Goal: Task Accomplishment & Management: Manage account settings

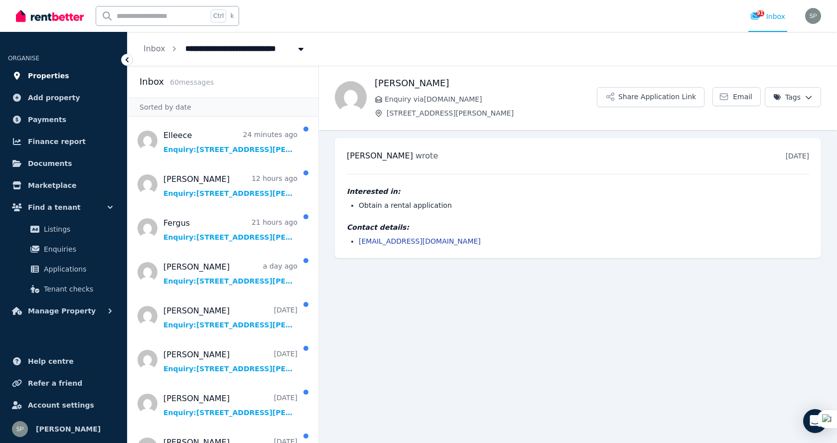
click at [50, 75] on span "Properties" at bounding box center [48, 76] width 41 height 12
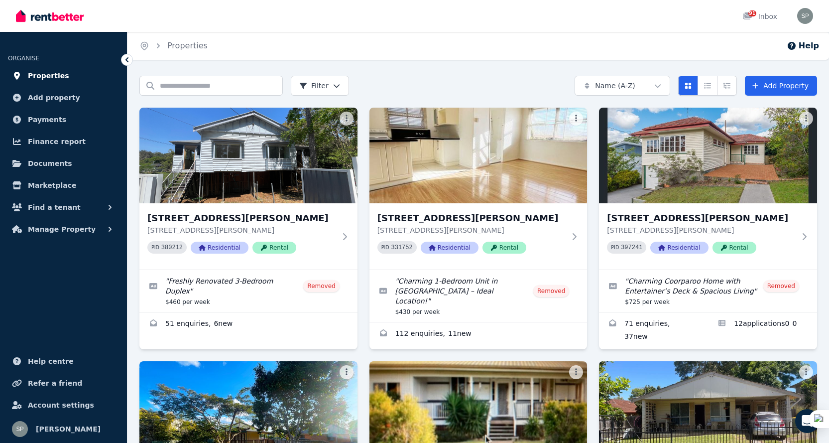
click at [46, 72] on span "Properties" at bounding box center [48, 76] width 41 height 12
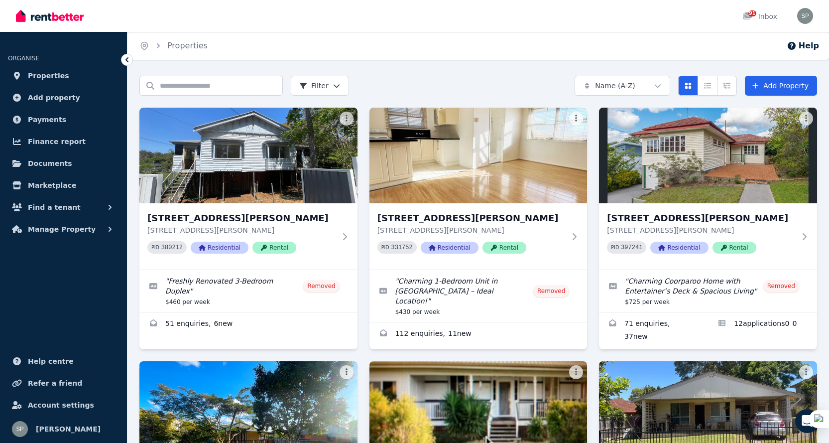
scroll to position [193, 0]
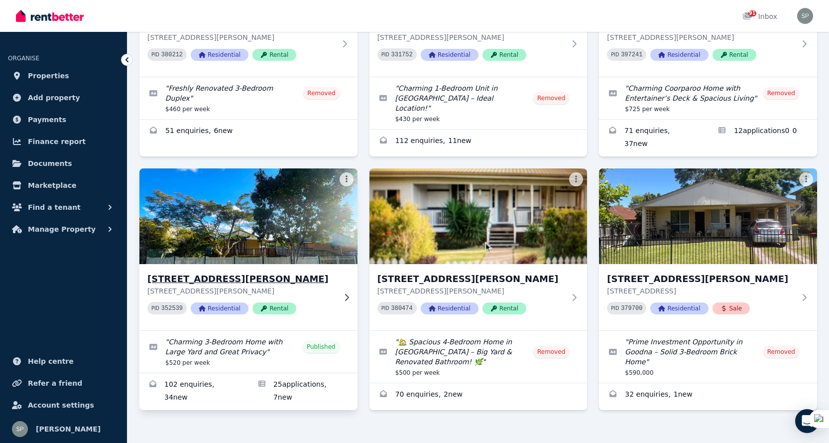
click at [233, 272] on h3 "[STREET_ADDRESS][PERSON_NAME]" at bounding box center [241, 279] width 188 height 14
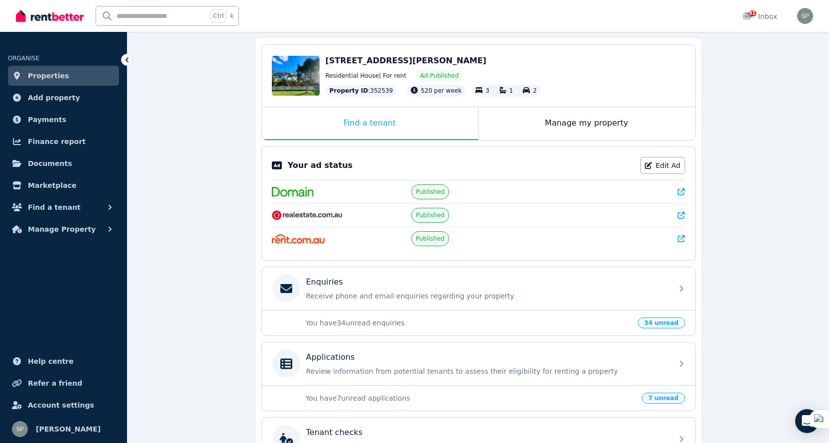
scroll to position [199, 0]
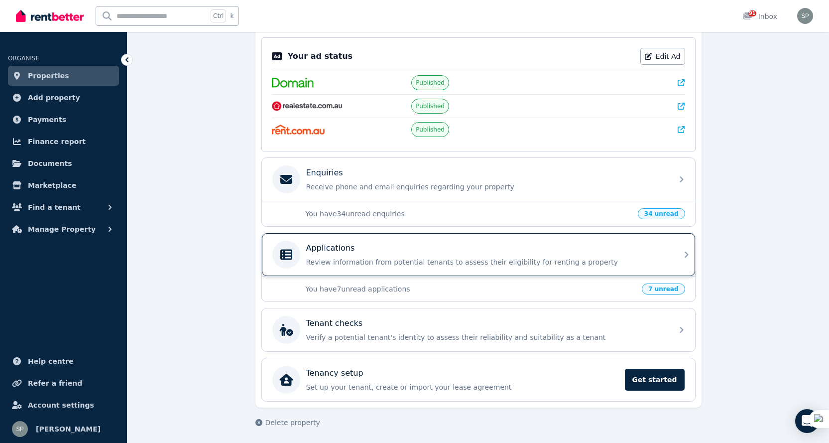
click at [683, 260] on icon at bounding box center [687, 255] width 12 height 12
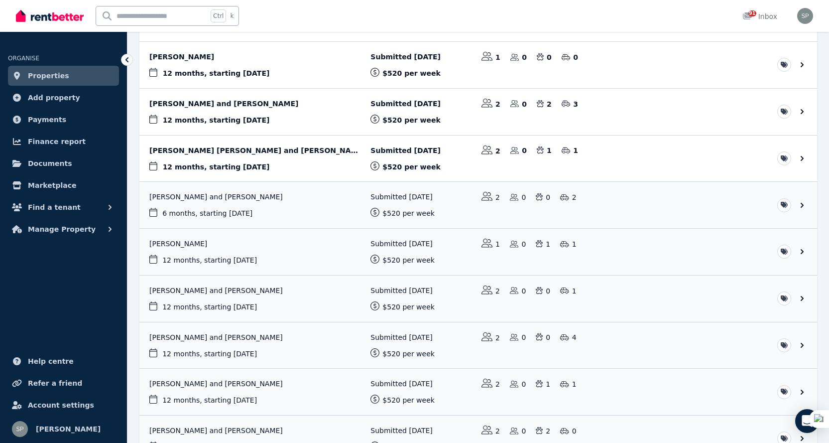
scroll to position [286, 0]
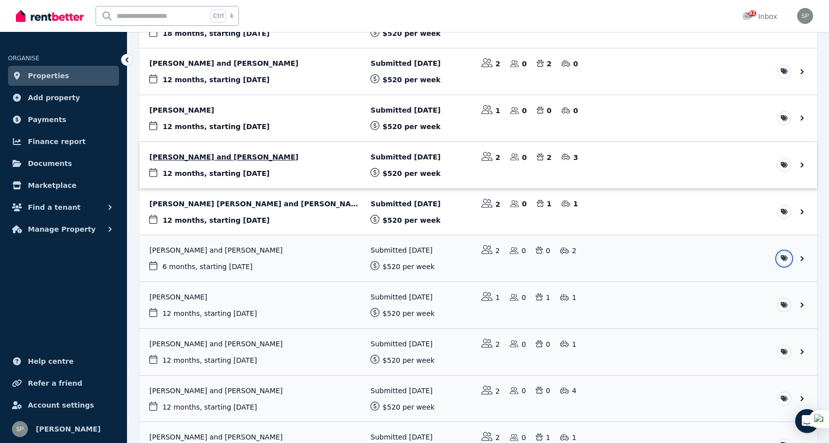
scroll to position [187, 0]
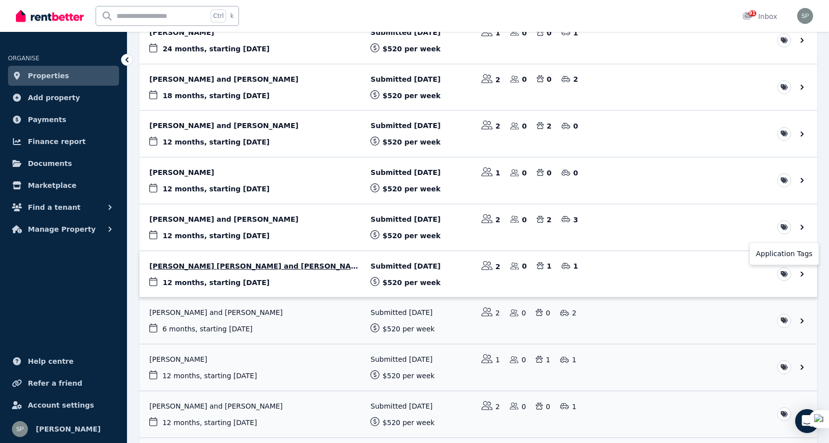
click at [785, 256] on html "**********" at bounding box center [414, 34] width 829 height 443
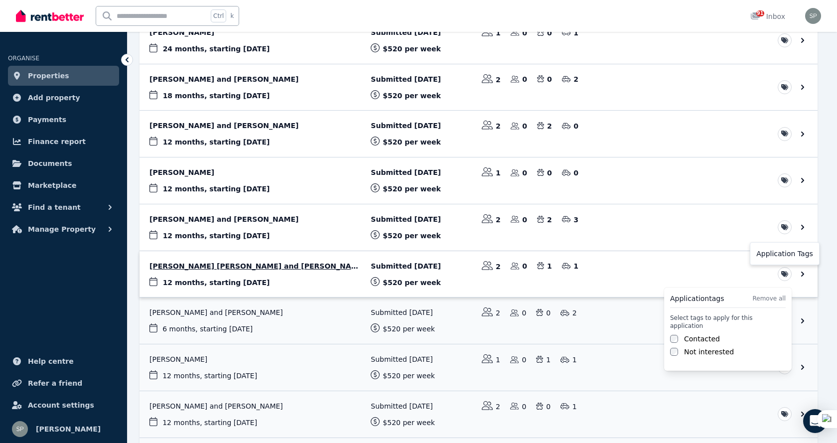
click at [785, 256] on html "**********" at bounding box center [418, 34] width 837 height 443
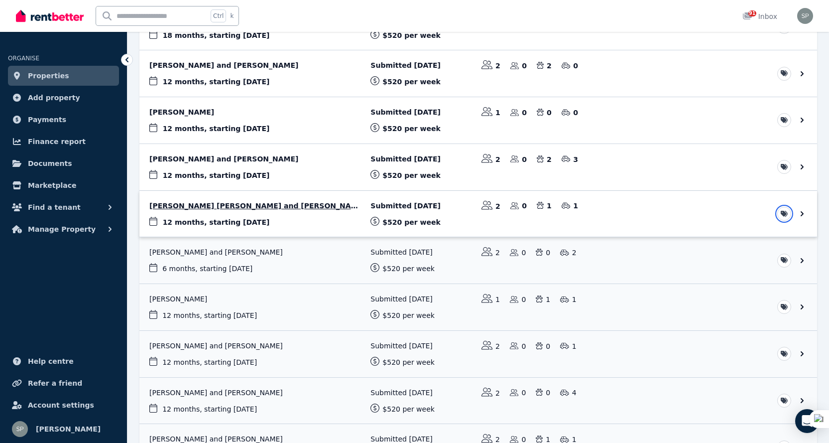
scroll to position [336, 0]
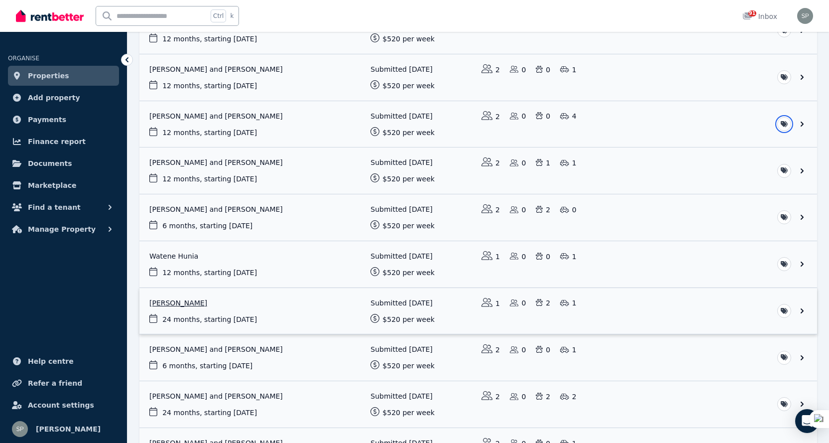
scroll to position [585, 0]
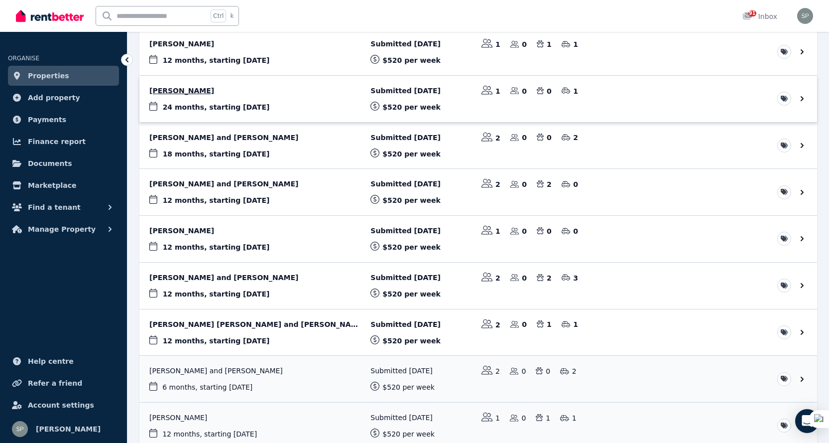
scroll to position [0, 0]
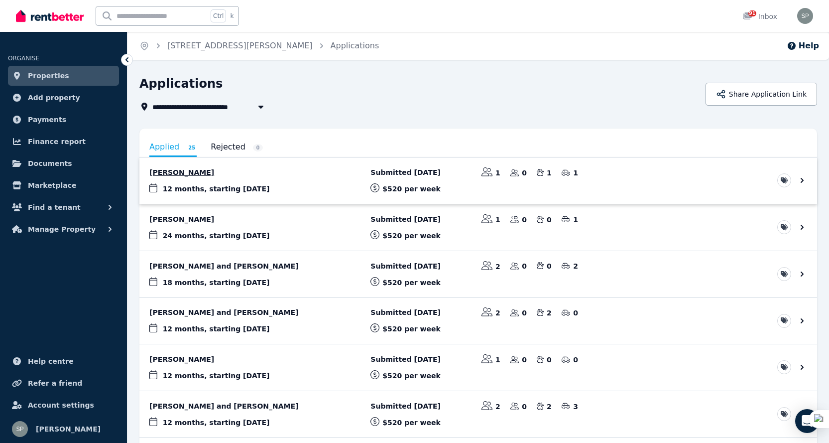
click at [279, 172] on link "View application: Elleece Meekels" at bounding box center [478, 180] width 678 height 46
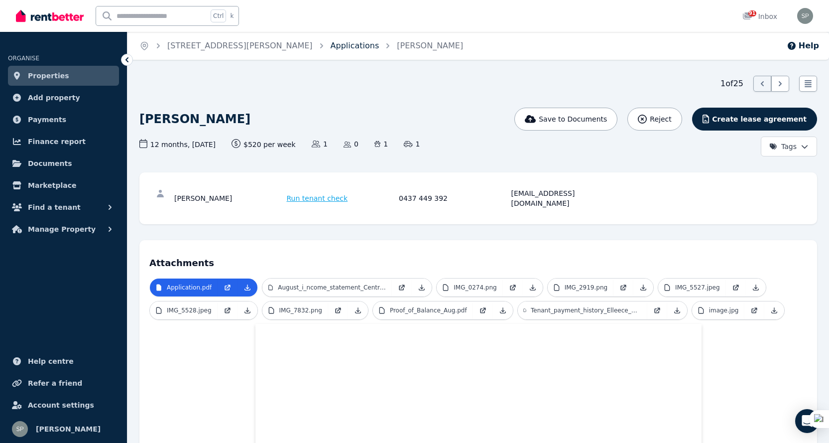
click at [331, 42] on link "Applications" at bounding box center [355, 45] width 49 height 9
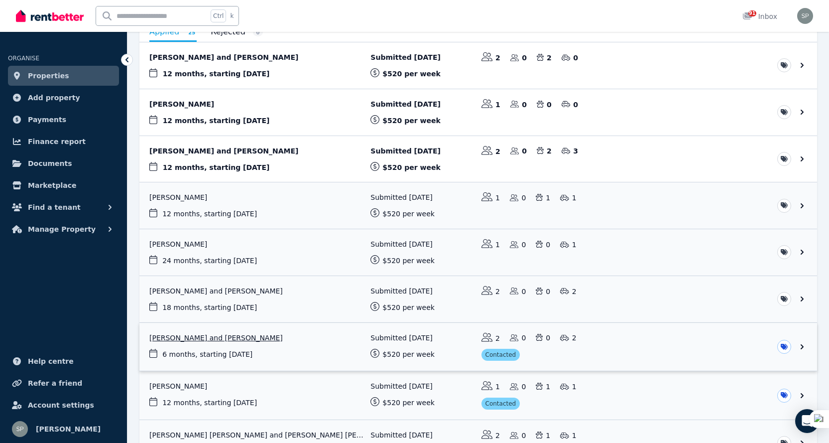
scroll to position [199, 0]
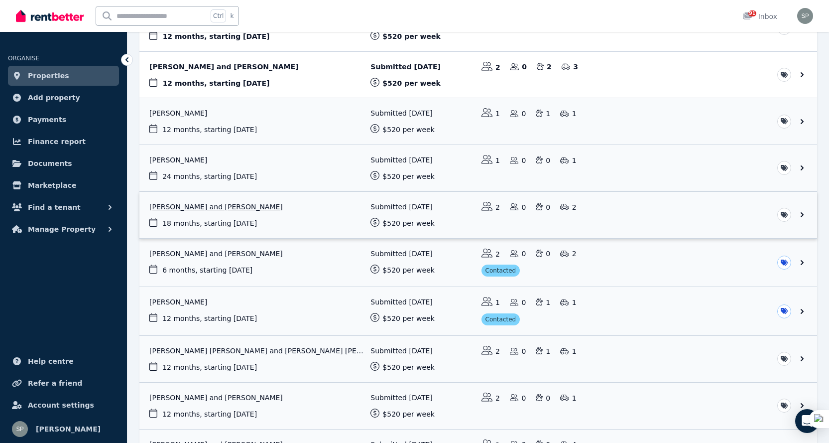
click at [213, 210] on link "View application: Rubie Redfern and Juliana Redfern" at bounding box center [478, 215] width 678 height 46
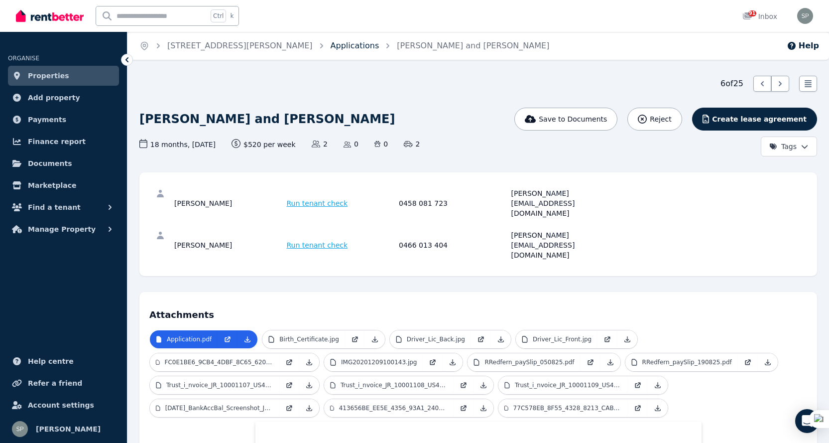
click at [331, 45] on link "Applications" at bounding box center [355, 45] width 49 height 9
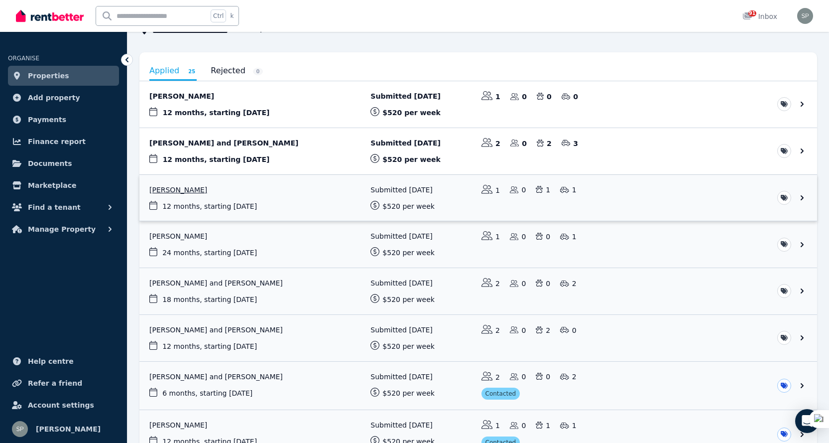
scroll to position [149, 0]
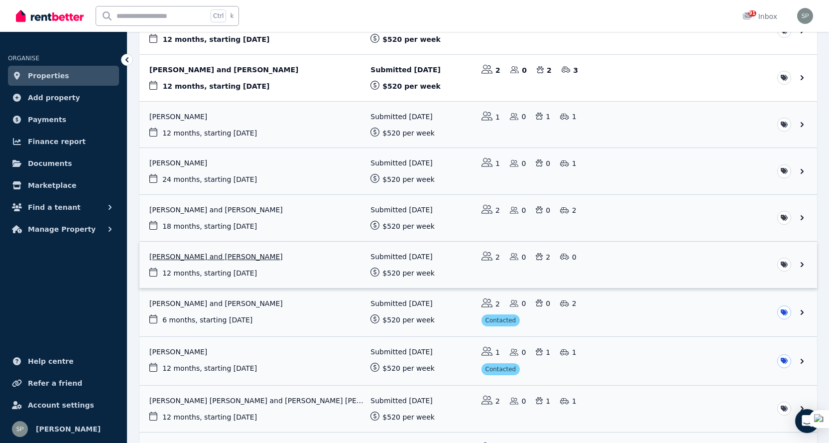
click at [204, 255] on link "View application: May Jeffery and Rian Lee" at bounding box center [478, 265] width 678 height 46
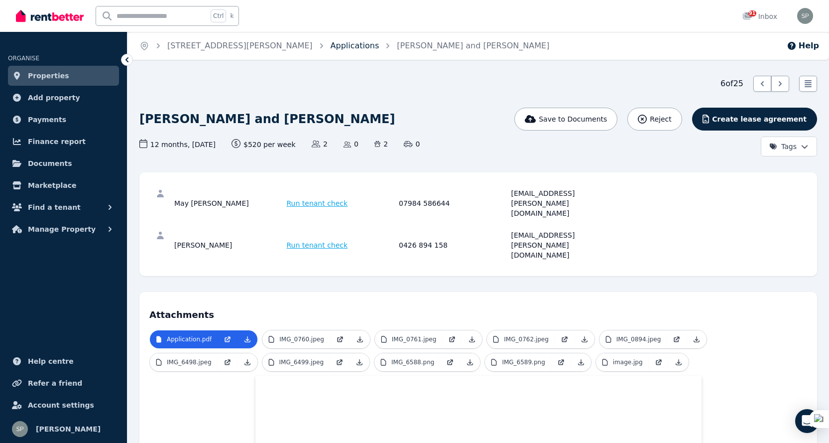
click at [331, 41] on link "Applications" at bounding box center [355, 45] width 49 height 9
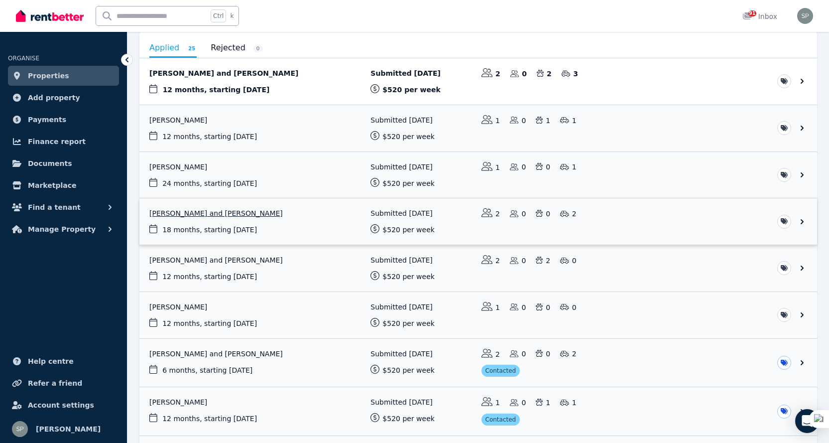
scroll to position [100, 0]
click at [170, 304] on link "View application: Eroni Naileu" at bounding box center [478, 314] width 678 height 46
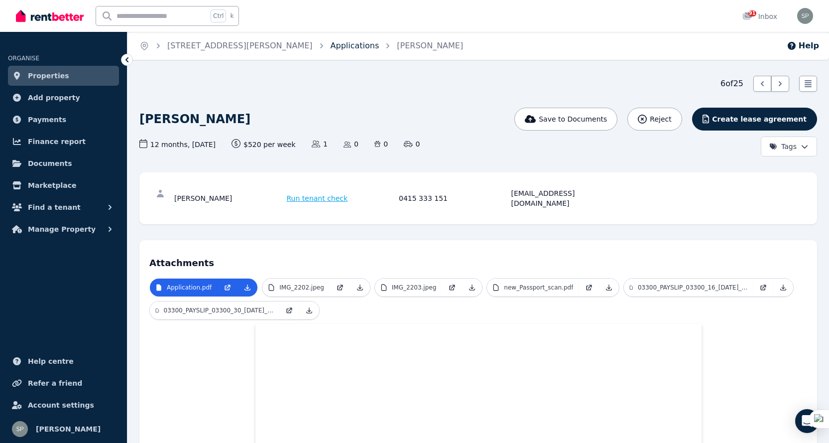
click at [331, 48] on link "Applications" at bounding box center [355, 45] width 49 height 9
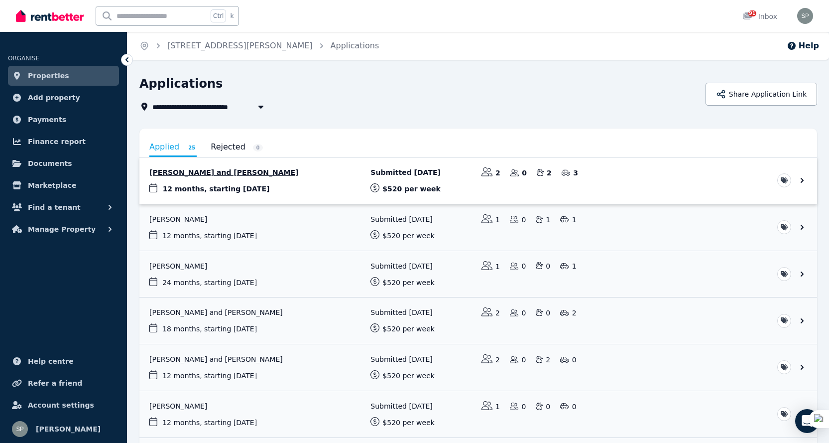
click at [240, 172] on link "View application: Dylan Campbell and Nikola Bygrave" at bounding box center [478, 180] width 678 height 46
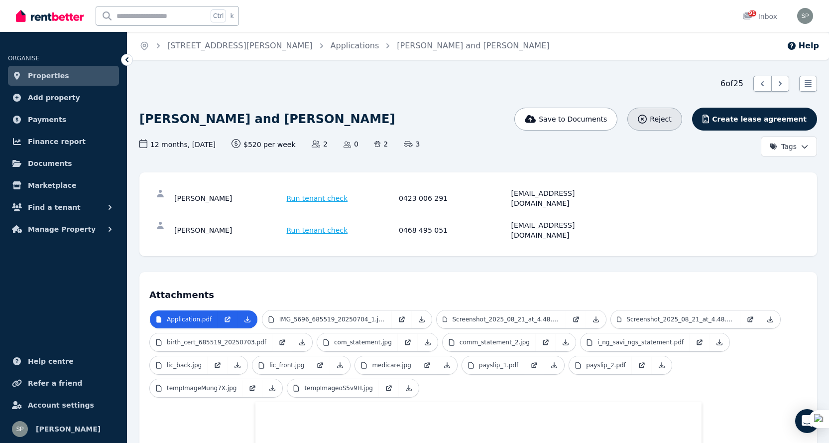
click at [672, 119] on span "Reject" at bounding box center [660, 119] width 21 height 10
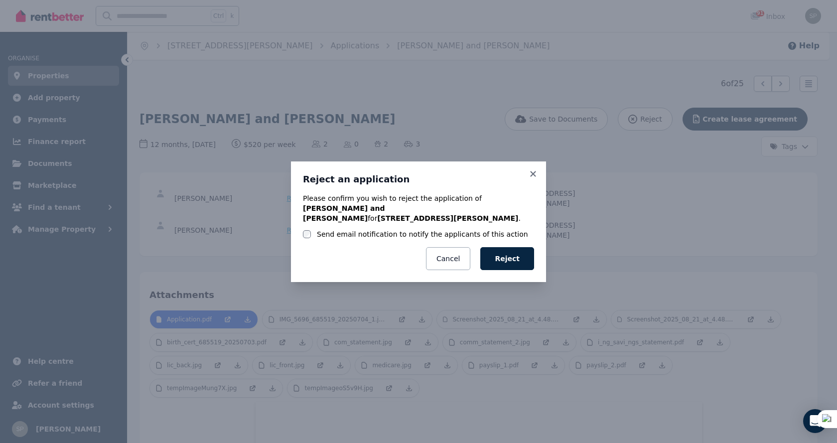
click at [377, 231] on label "Send email notification to notify the applicants of this action" at bounding box center [422, 234] width 211 height 10
click at [522, 248] on button "Reject" at bounding box center [507, 258] width 54 height 23
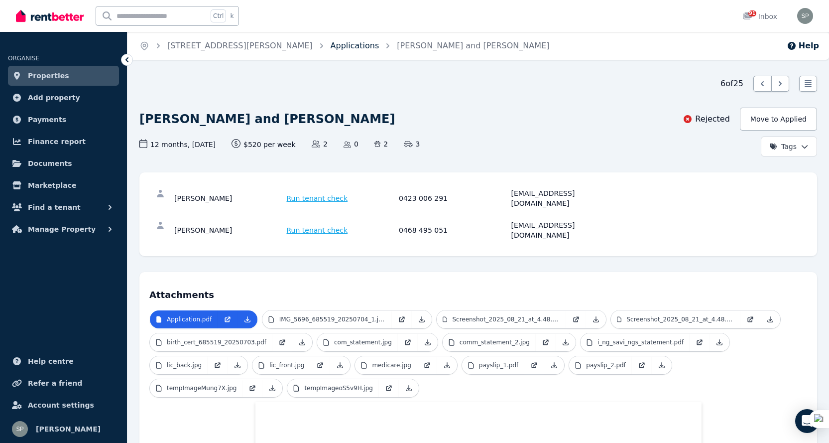
click at [331, 42] on link "Applications" at bounding box center [355, 45] width 49 height 9
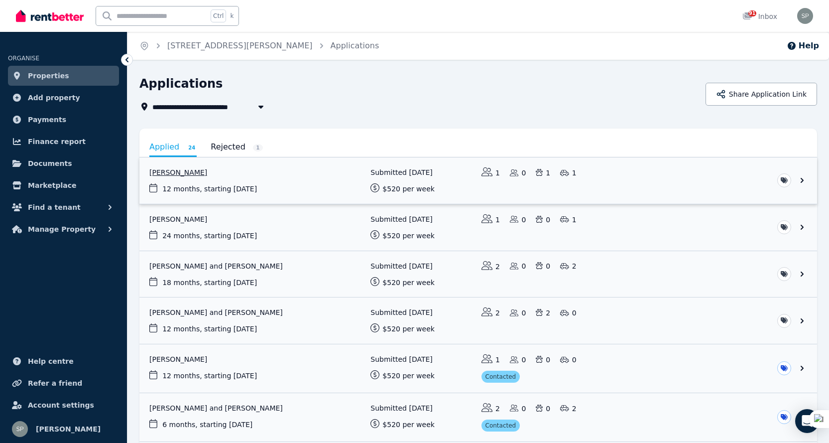
click at [184, 171] on link "View application: Elleece Meekels" at bounding box center [478, 180] width 678 height 46
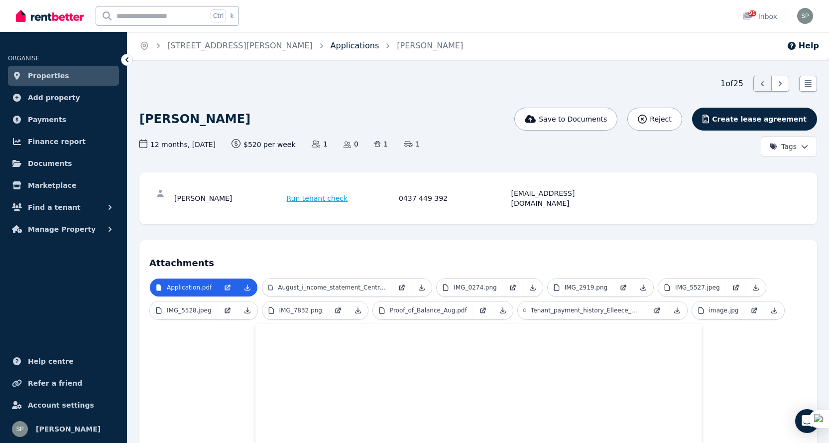
click at [331, 44] on link "Applications" at bounding box center [355, 45] width 49 height 9
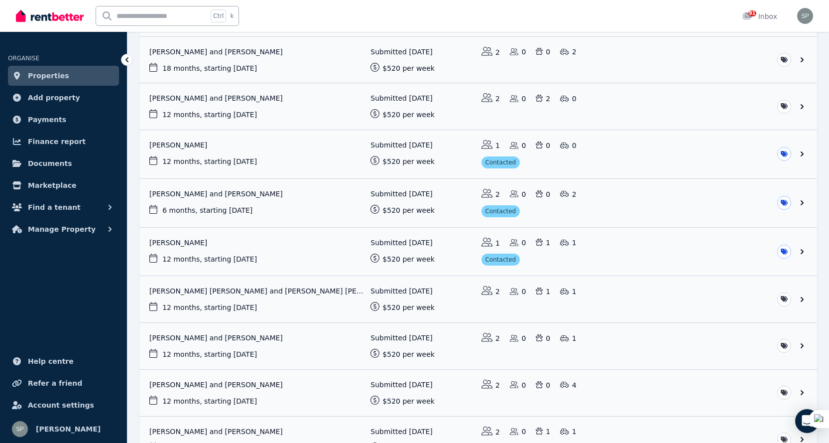
scroll to position [198, 0]
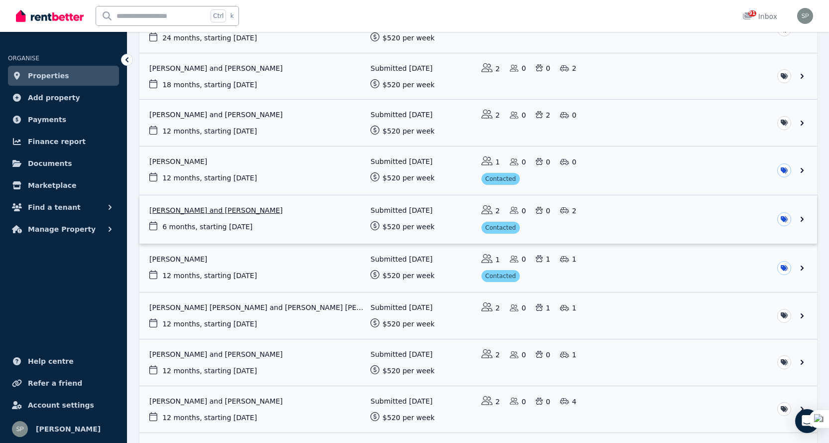
click at [244, 208] on link "View application: Adela Nduwimana and Ester Hakizimana" at bounding box center [478, 219] width 678 height 48
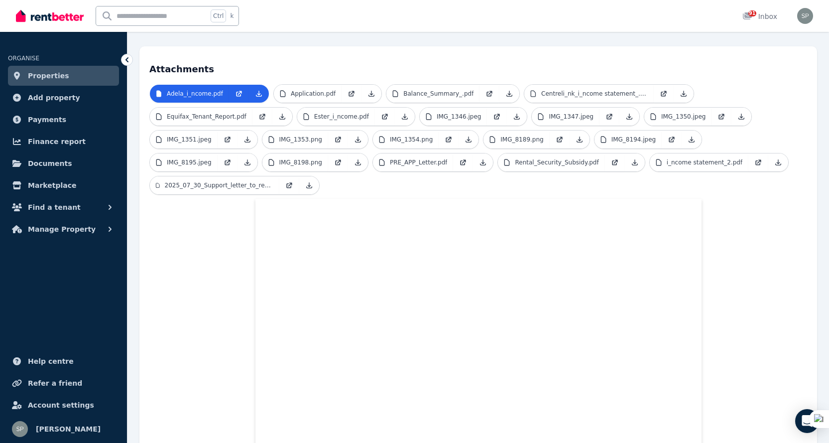
scroll to position [249, 0]
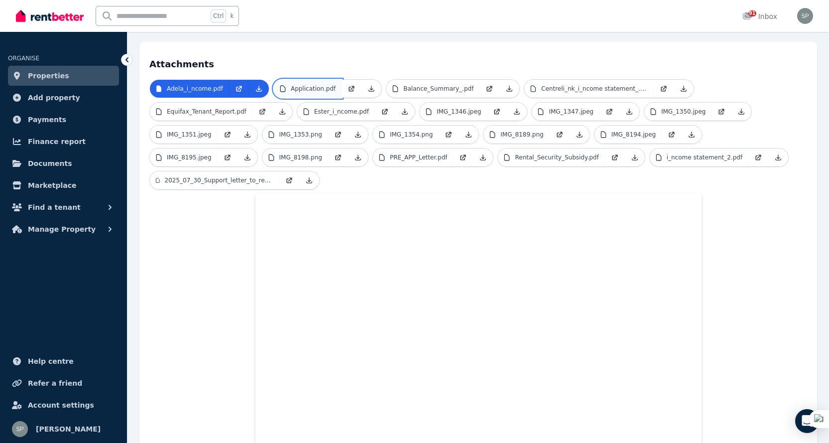
click at [322, 85] on p "Application.pdf" at bounding box center [313, 89] width 45 height 8
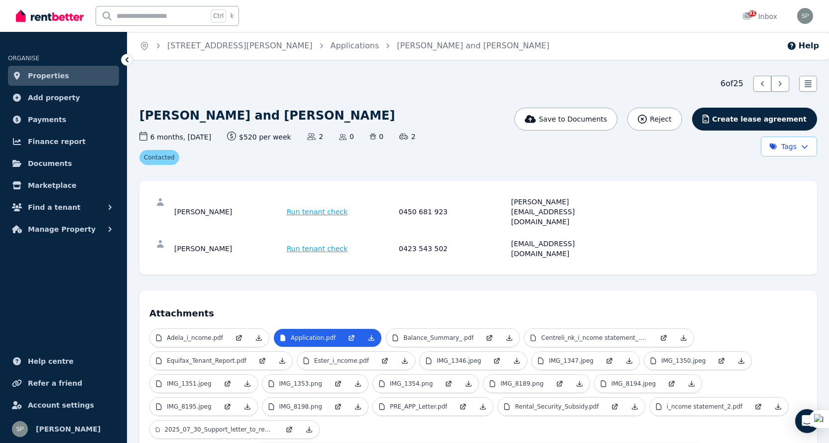
scroll to position [109, 0]
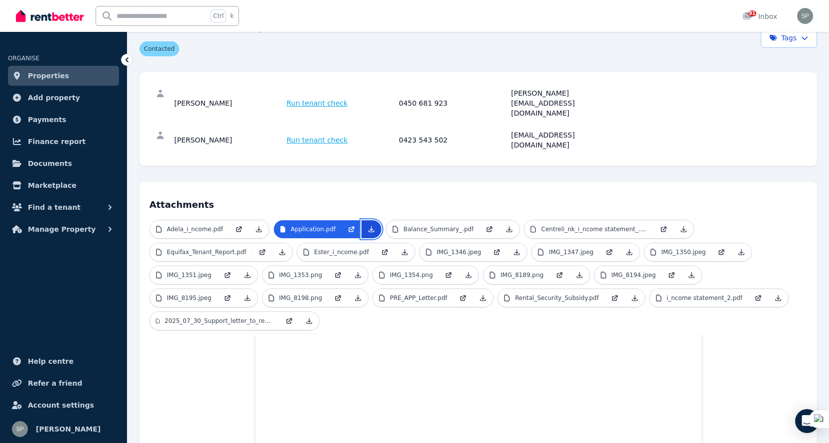
click at [368, 225] on icon at bounding box center [372, 229] width 8 height 8
click at [211, 225] on p "Adela_i_ncome.pdf" at bounding box center [195, 229] width 56 height 8
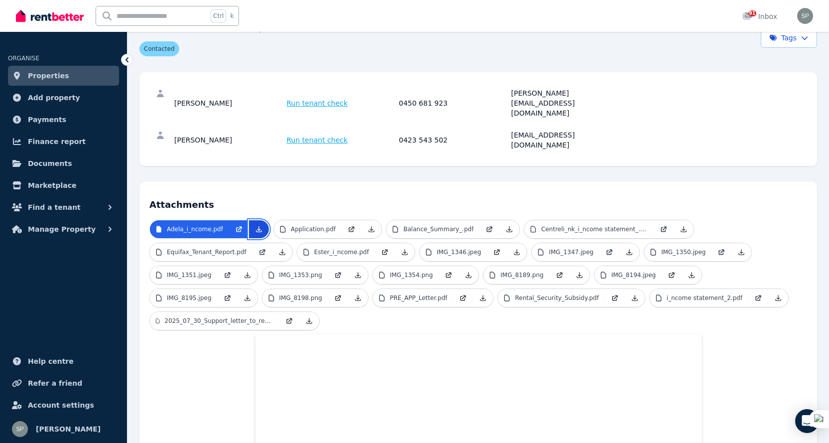
click at [257, 226] on icon at bounding box center [259, 228] width 5 height 5
click at [506, 225] on icon at bounding box center [510, 229] width 8 height 8
click at [681, 226] on icon at bounding box center [683, 228] width 5 height 5
click at [279, 249] on icon at bounding box center [281, 251] width 5 height 5
click at [403, 249] on icon at bounding box center [405, 251] width 5 height 5
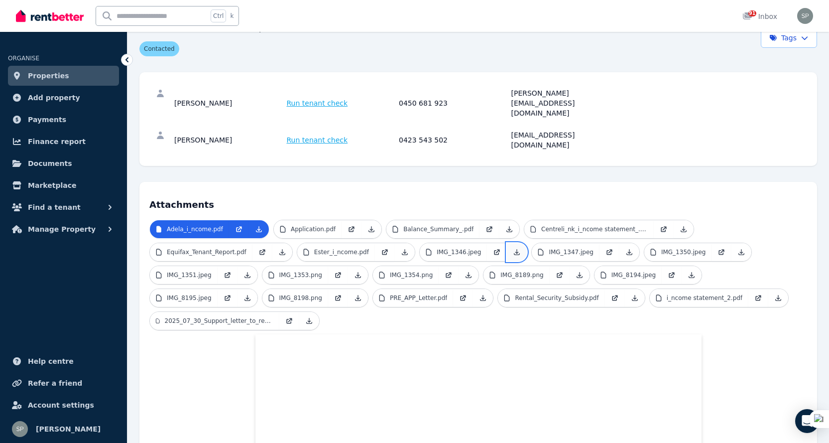
click at [515, 249] on icon at bounding box center [517, 251] width 5 height 5
click at [626, 248] on icon at bounding box center [630, 252] width 8 height 8
click at [738, 248] on icon at bounding box center [742, 252] width 8 height 8
click at [244, 271] on icon at bounding box center [248, 275] width 8 height 8
click at [354, 271] on icon at bounding box center [358, 275] width 8 height 8
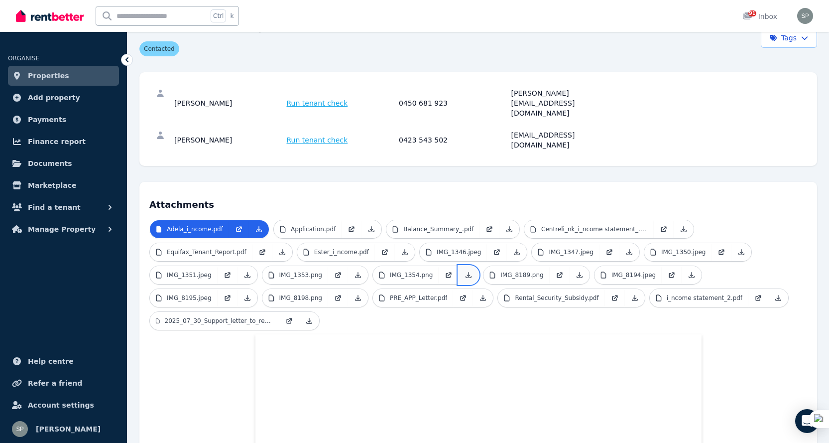
click at [465, 271] on icon at bounding box center [469, 275] width 8 height 8
click at [576, 271] on icon at bounding box center [580, 275] width 8 height 8
click at [682, 266] on link at bounding box center [692, 275] width 20 height 18
click at [250, 295] on icon at bounding box center [247, 297] width 5 height 5
click at [354, 294] on icon at bounding box center [358, 298] width 8 height 8
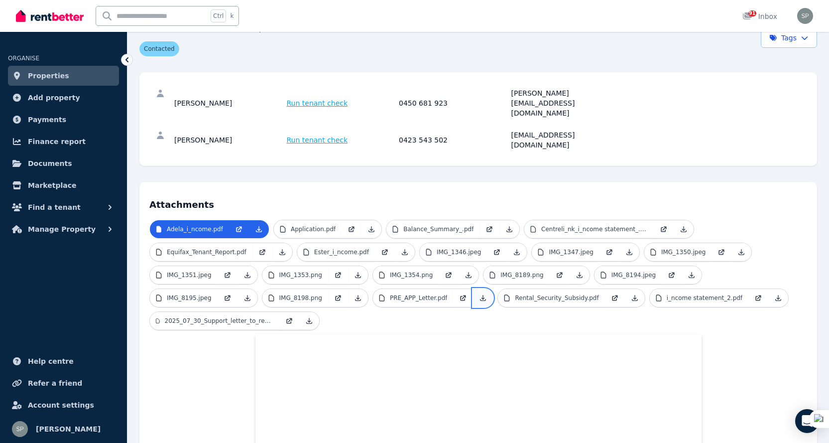
click at [479, 294] on icon at bounding box center [483, 298] width 8 height 8
click at [631, 294] on icon at bounding box center [635, 298] width 8 height 8
click at [776, 295] on icon at bounding box center [778, 297] width 5 height 5
click at [310, 317] on icon at bounding box center [309, 321] width 8 height 8
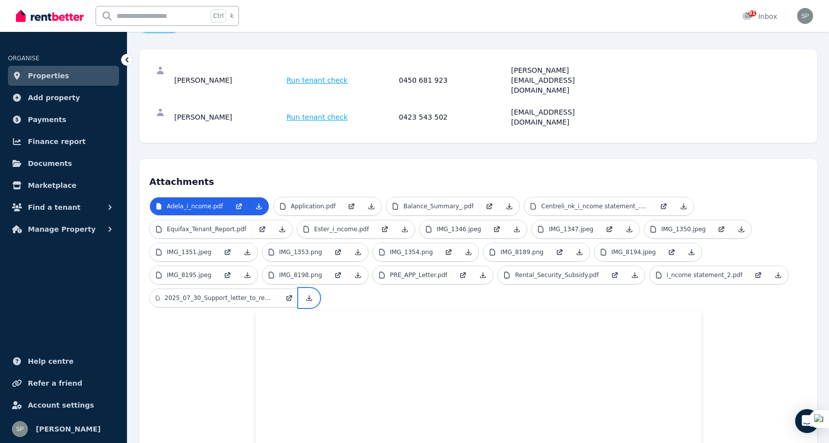
scroll to position [126, 0]
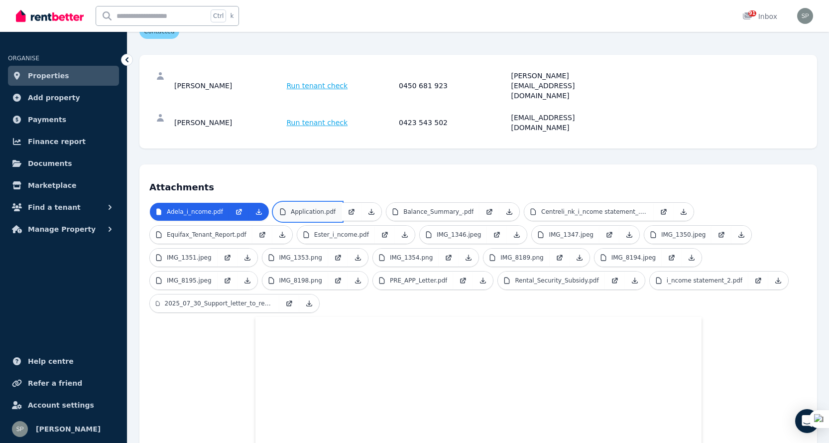
click at [299, 208] on p "Application.pdf" at bounding box center [313, 212] width 45 height 8
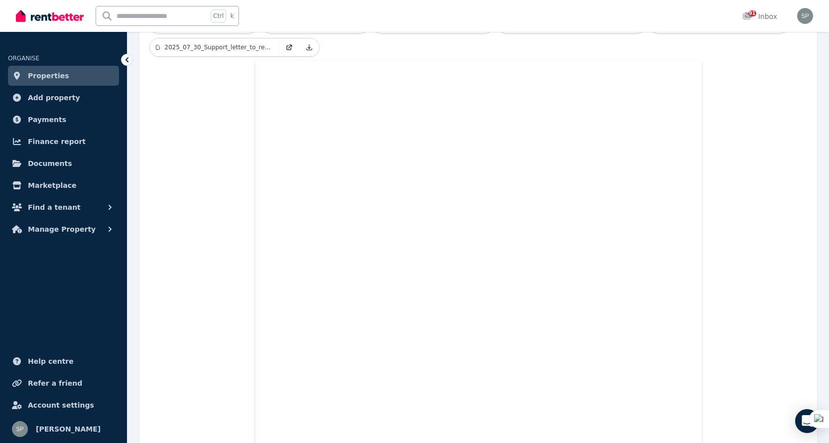
scroll to position [365, 0]
